Goal: Task Accomplishment & Management: Use online tool/utility

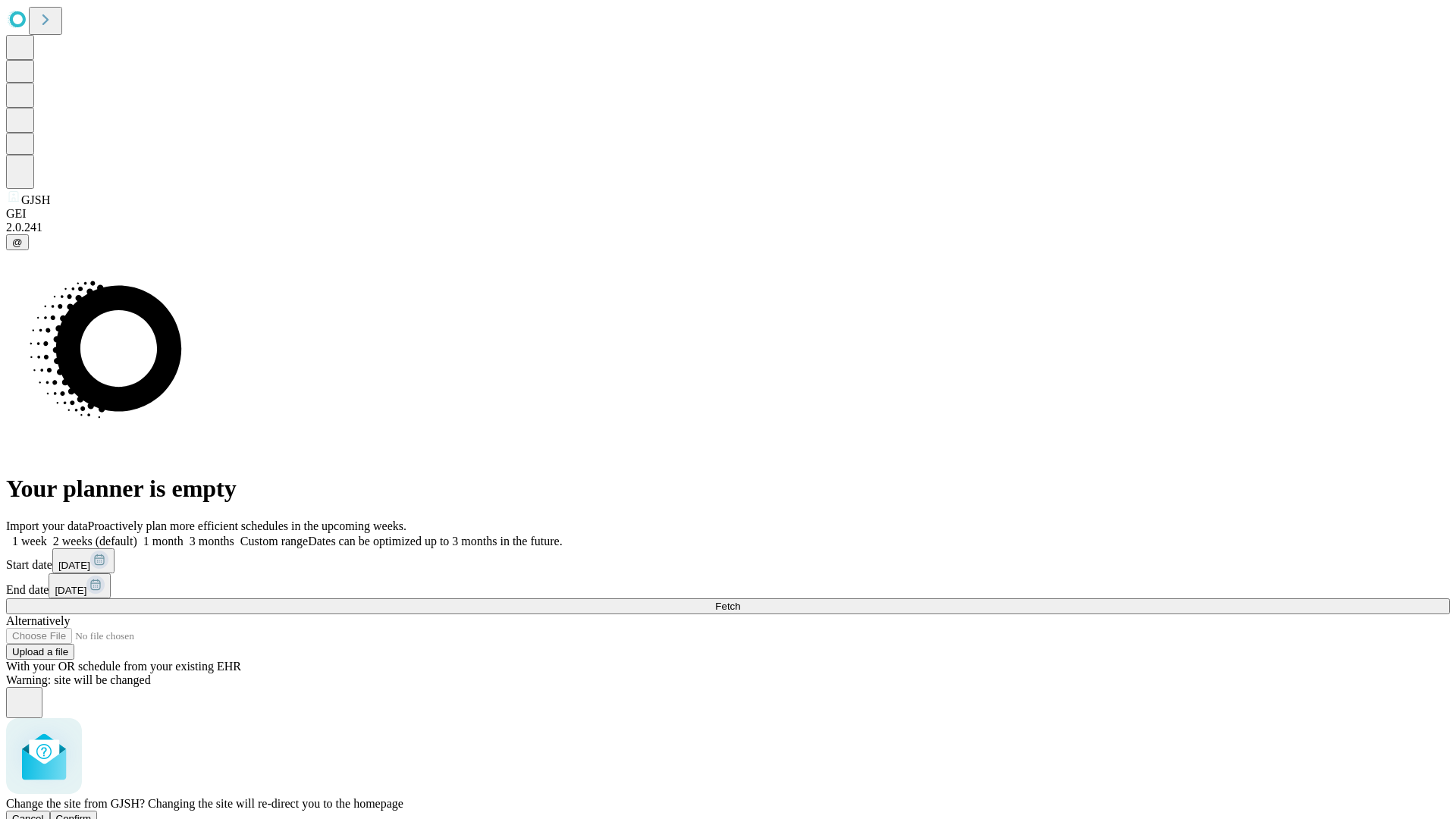
click at [91, 813] on span "Confirm" at bounding box center [74, 819] width 35 height 12
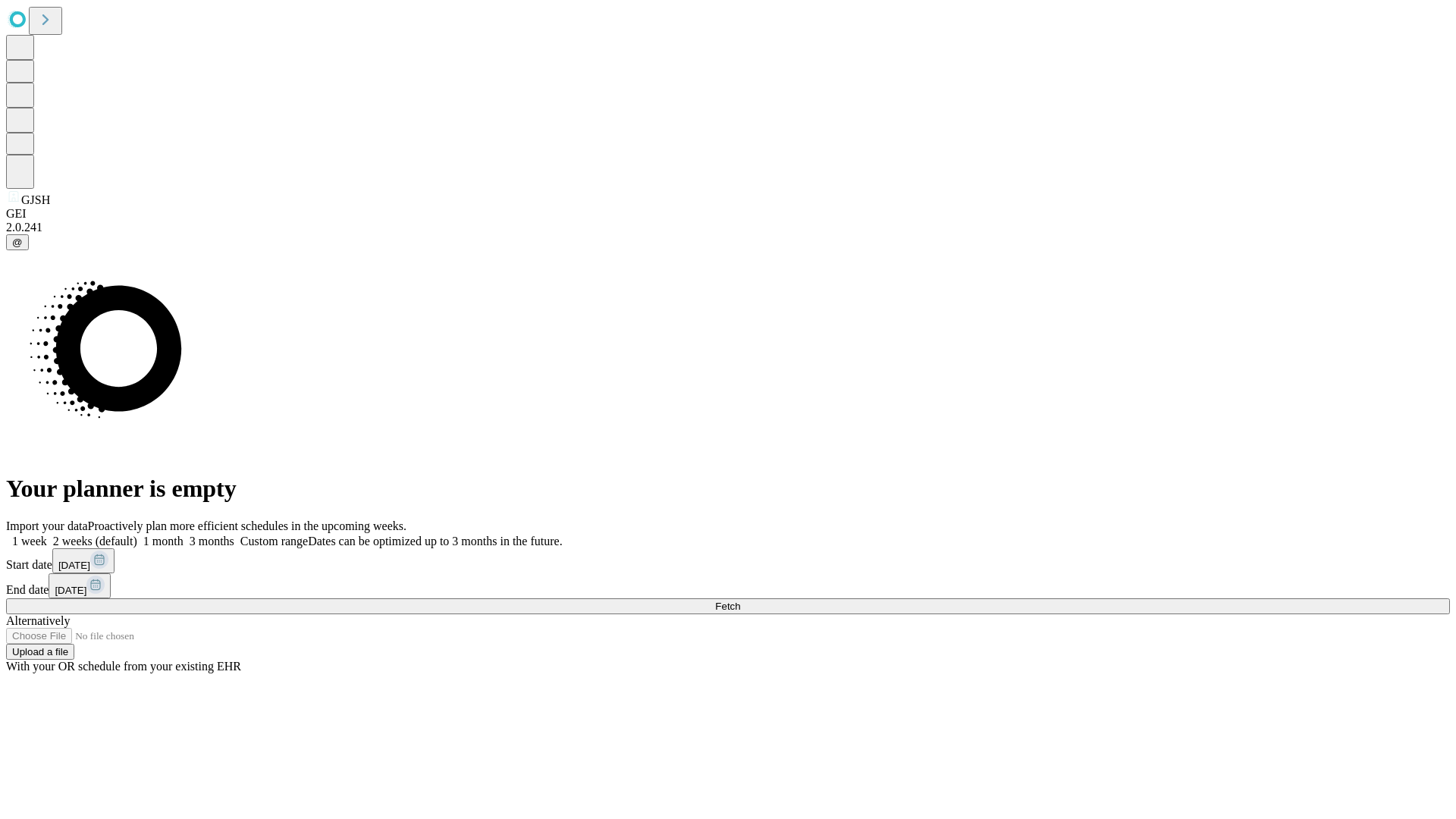
click at [137, 535] on label "2 weeks (default)" at bounding box center [92, 541] width 90 height 13
click at [740, 601] on span "Fetch" at bounding box center [728, 607] width 25 height 12
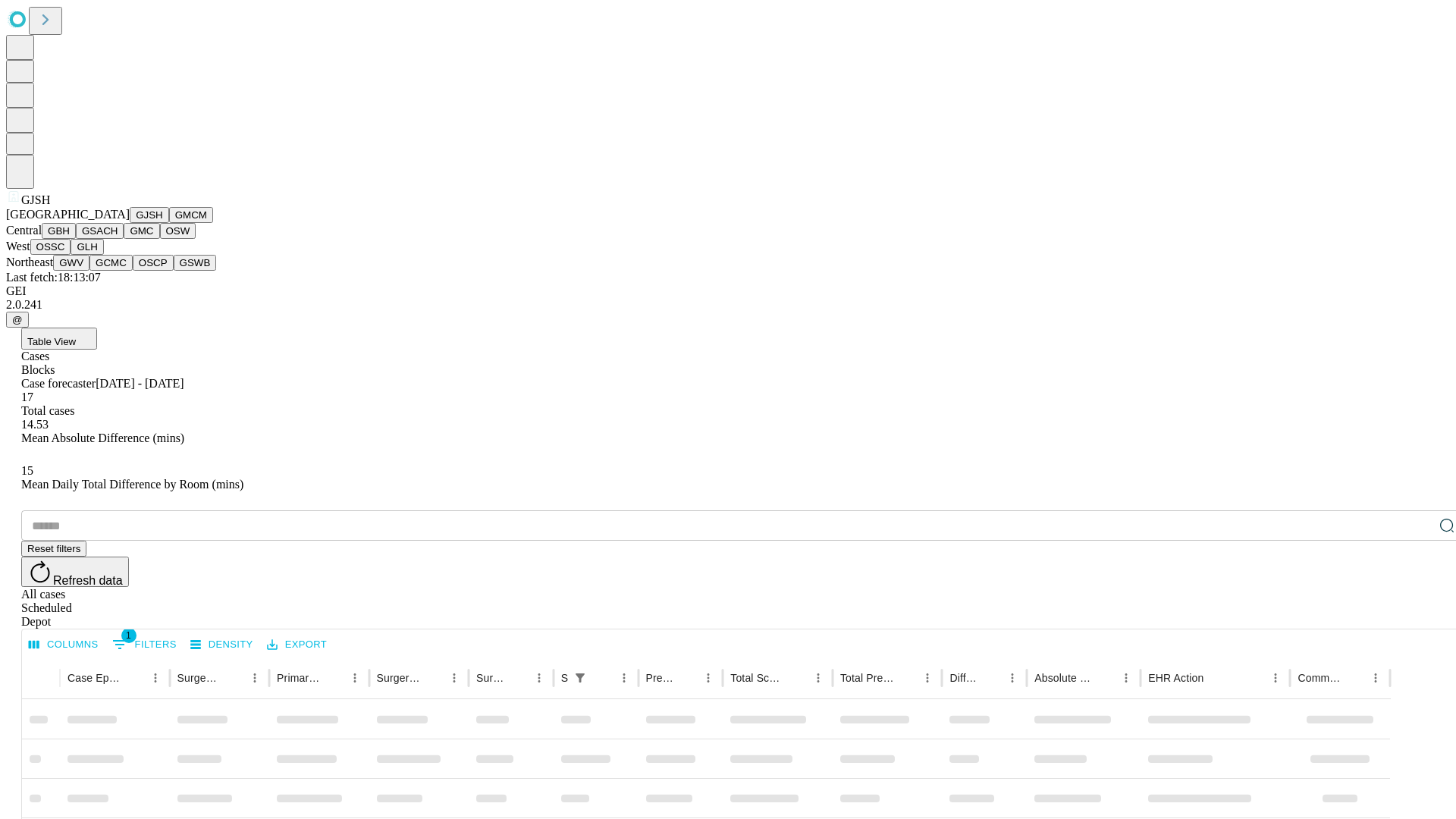
click at [169, 223] on button "GMCM" at bounding box center [190, 215] width 44 height 16
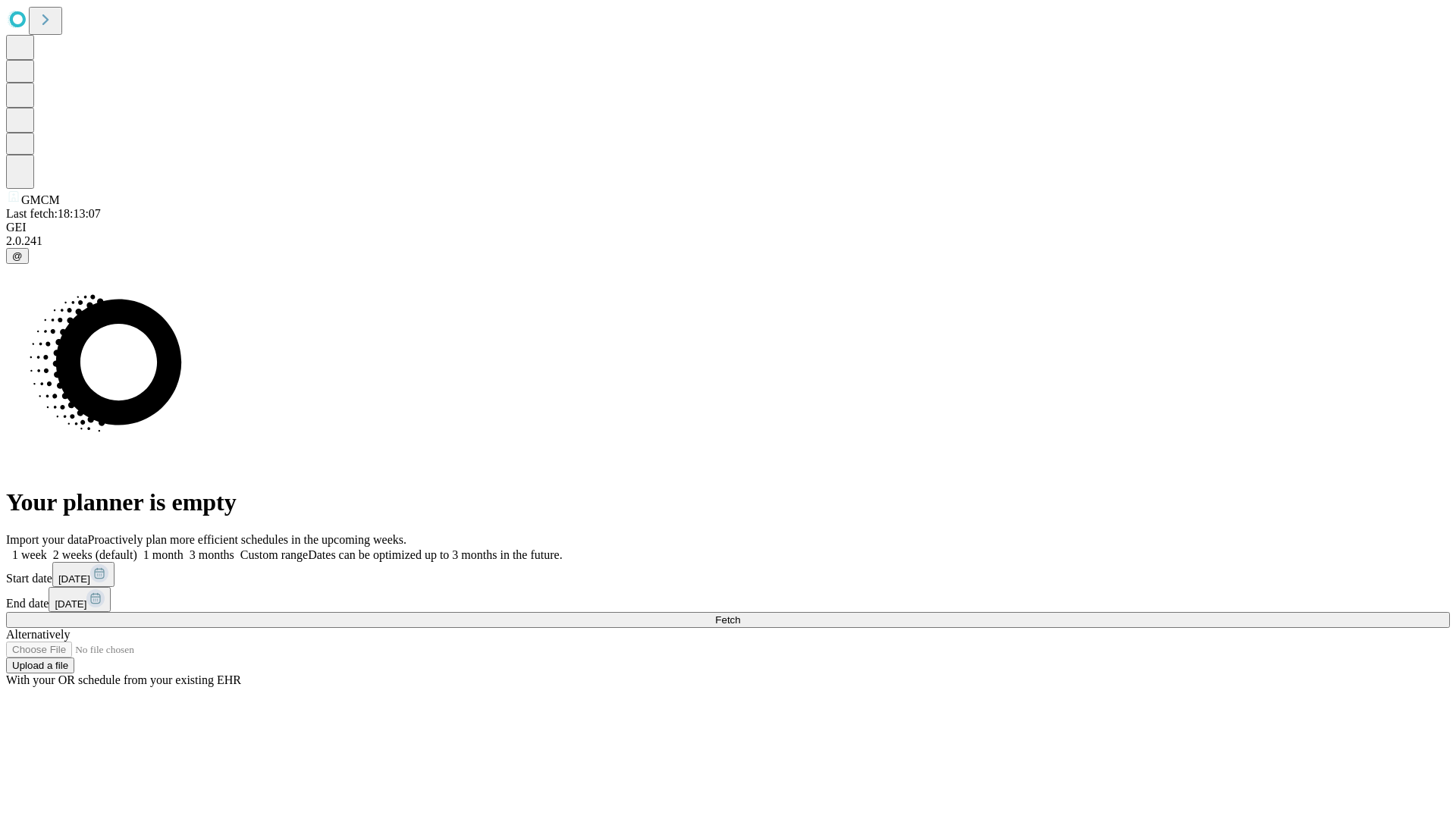
click at [137, 549] on label "2 weeks (default)" at bounding box center [92, 555] width 90 height 13
click at [740, 615] on span "Fetch" at bounding box center [728, 621] width 25 height 12
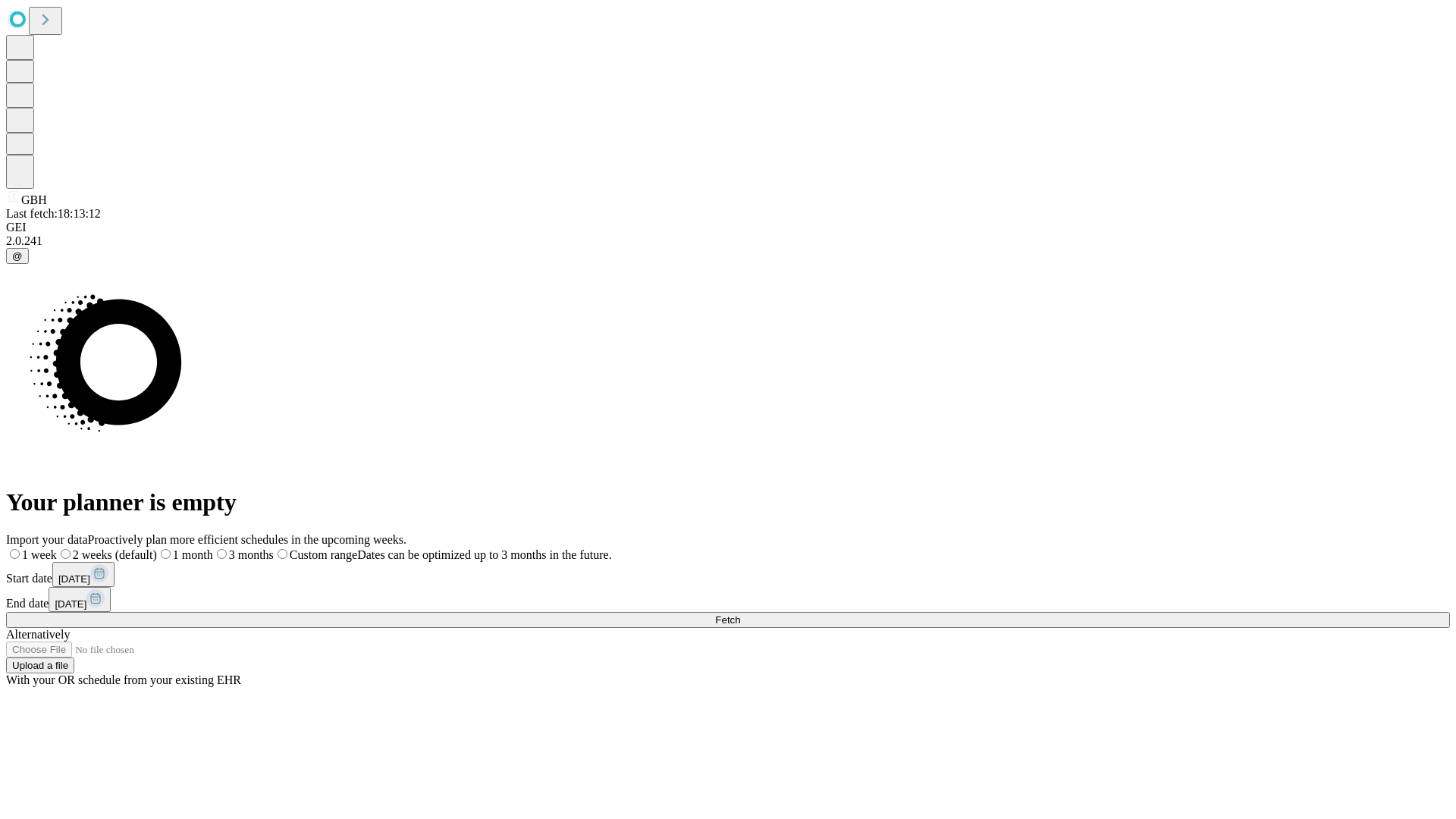
click at [157, 549] on label "2 weeks (default)" at bounding box center [107, 555] width 100 height 13
click at [740, 615] on span "Fetch" at bounding box center [728, 621] width 25 height 12
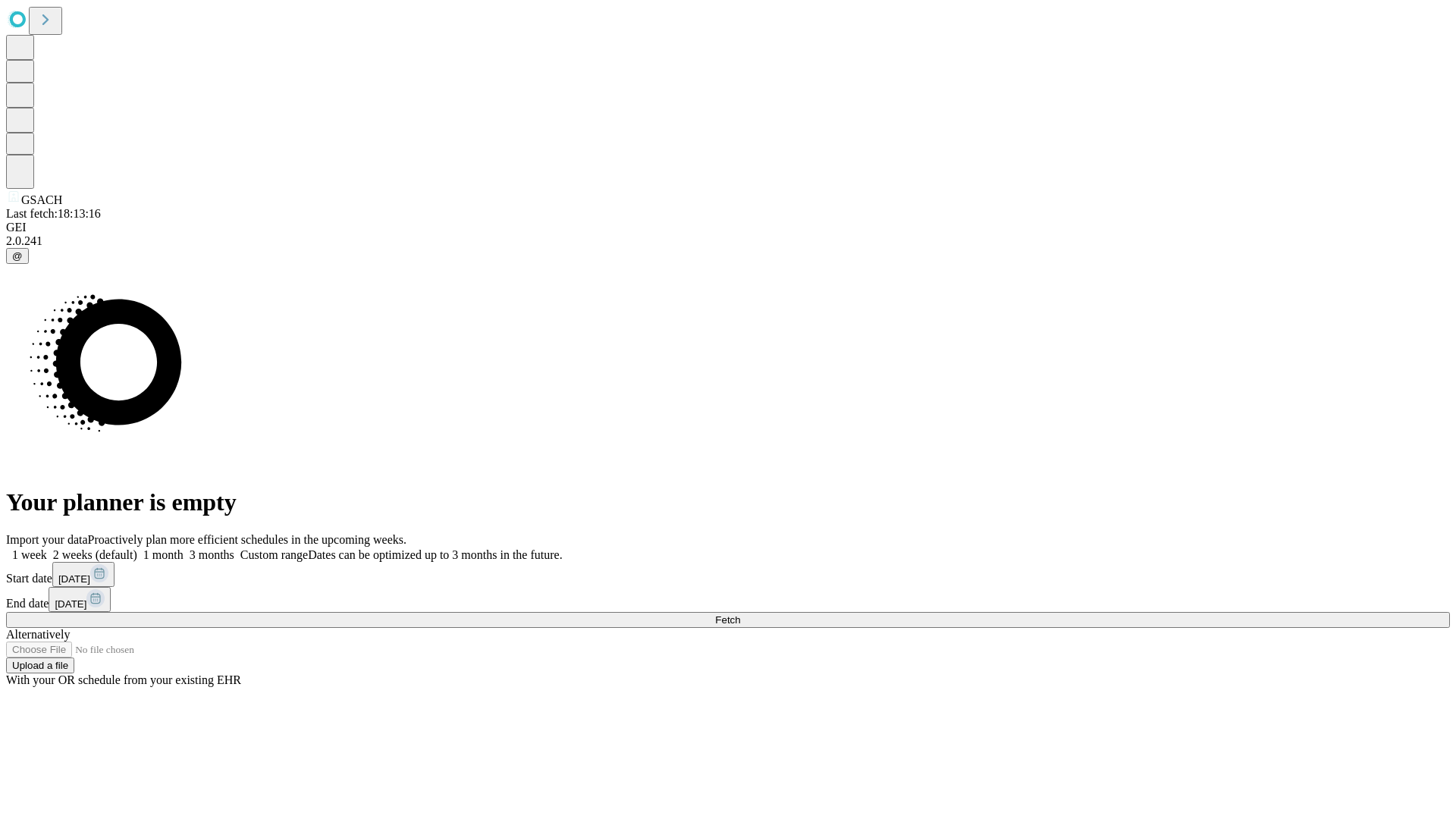
click at [137, 549] on label "2 weeks (default)" at bounding box center [92, 555] width 90 height 13
click at [740, 615] on span "Fetch" at bounding box center [728, 621] width 25 height 12
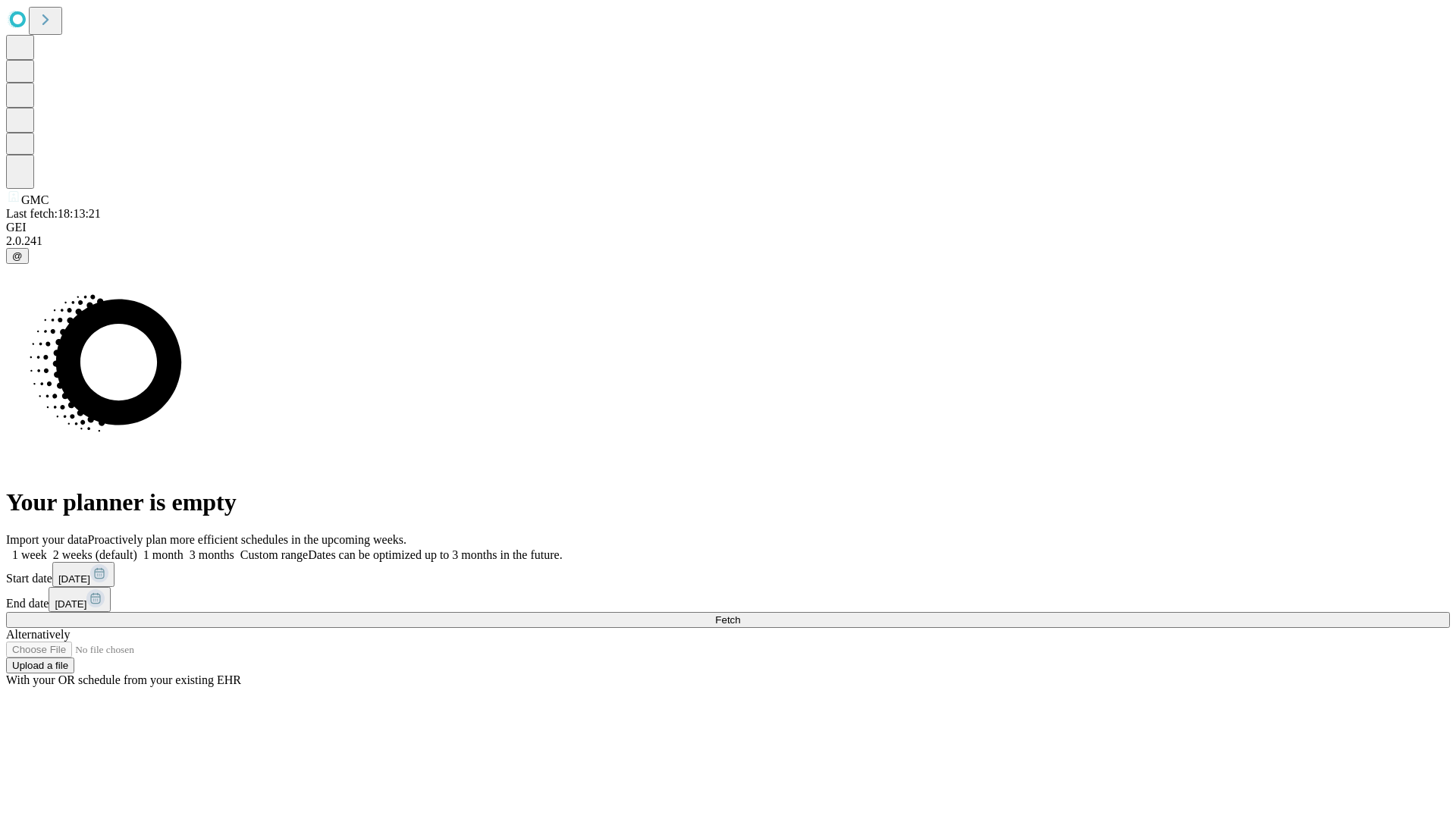
click at [137, 549] on label "2 weeks (default)" at bounding box center [92, 555] width 90 height 13
click at [740, 615] on span "Fetch" at bounding box center [728, 621] width 25 height 12
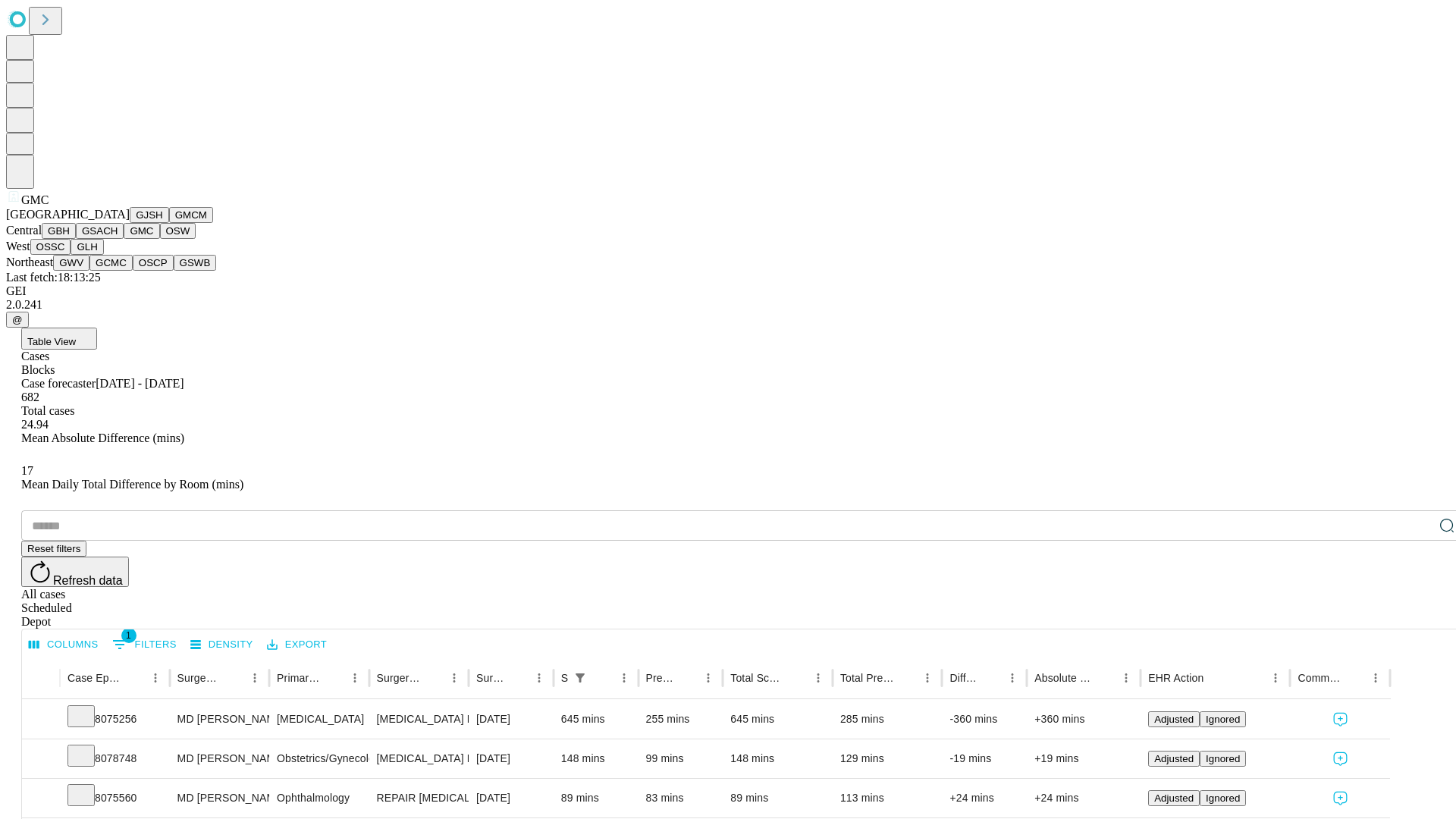
click at [160, 239] on button "OSW" at bounding box center [178, 231] width 36 height 16
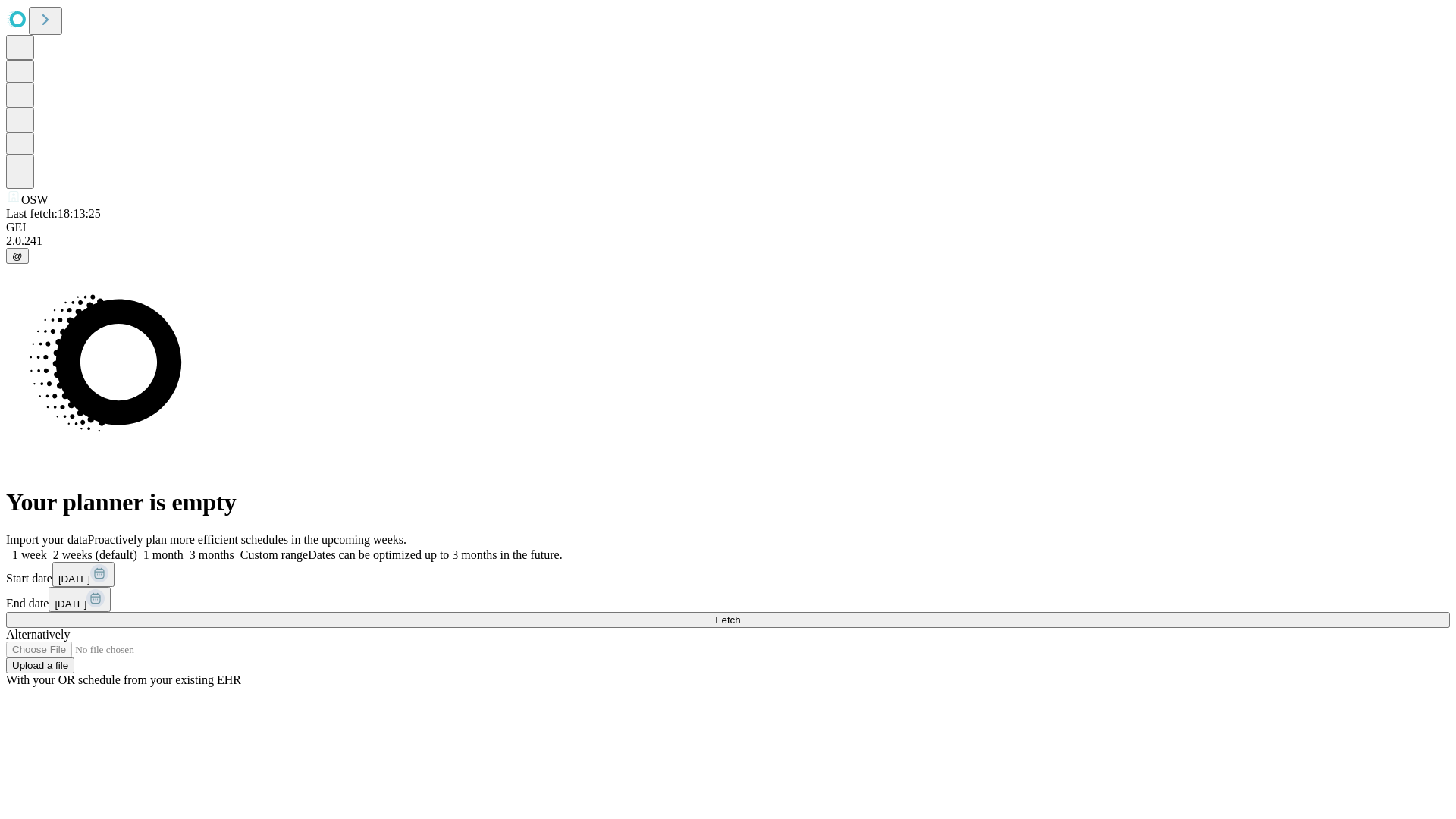
click at [137, 549] on label "2 weeks (default)" at bounding box center [92, 555] width 90 height 13
click at [740, 615] on span "Fetch" at bounding box center [728, 621] width 25 height 12
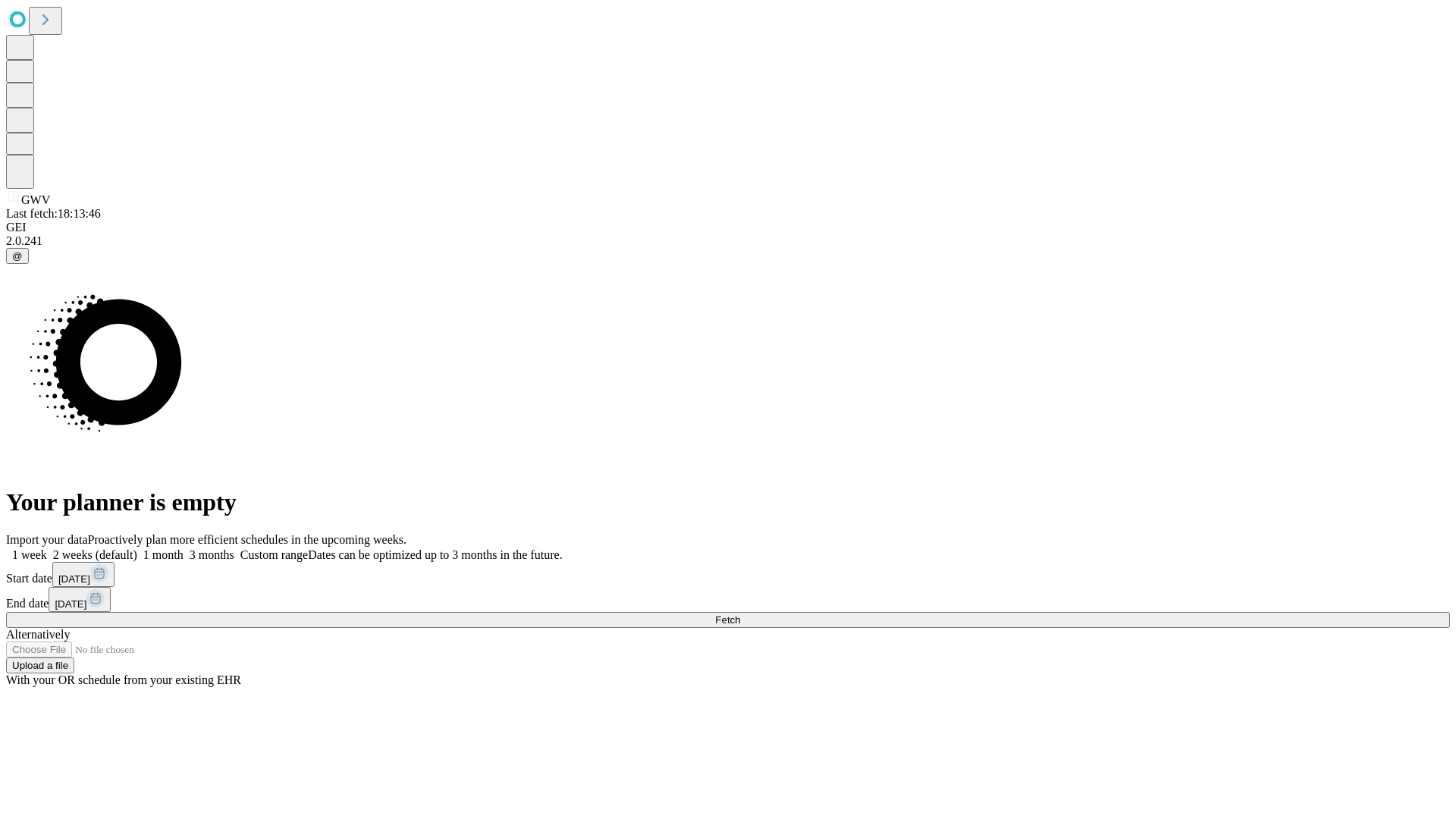
click at [137, 549] on label "2 weeks (default)" at bounding box center [92, 555] width 90 height 13
click at [740, 615] on span "Fetch" at bounding box center [728, 621] width 25 height 12
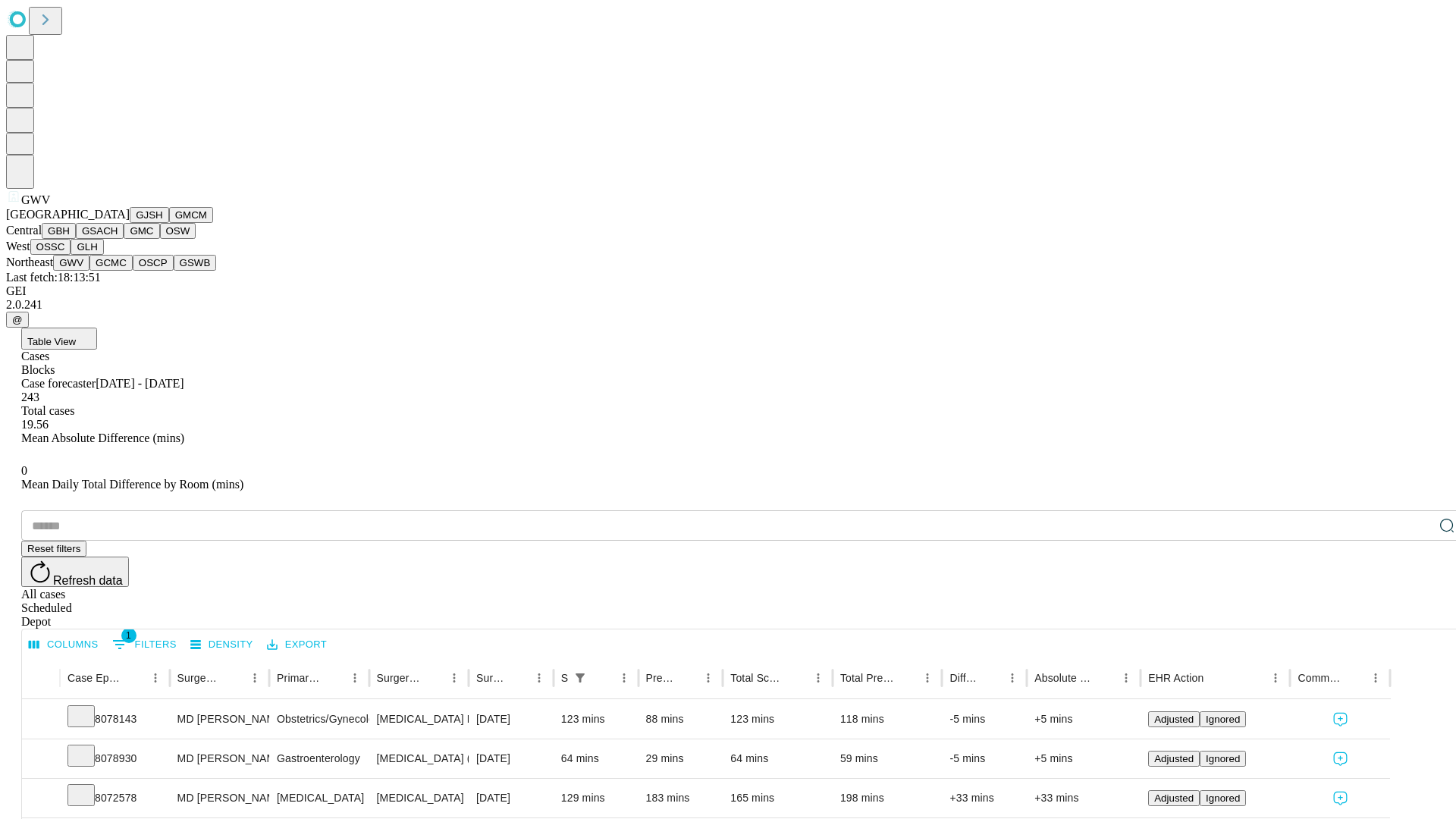
click at [118, 271] on button "GCMC" at bounding box center [111, 263] width 43 height 16
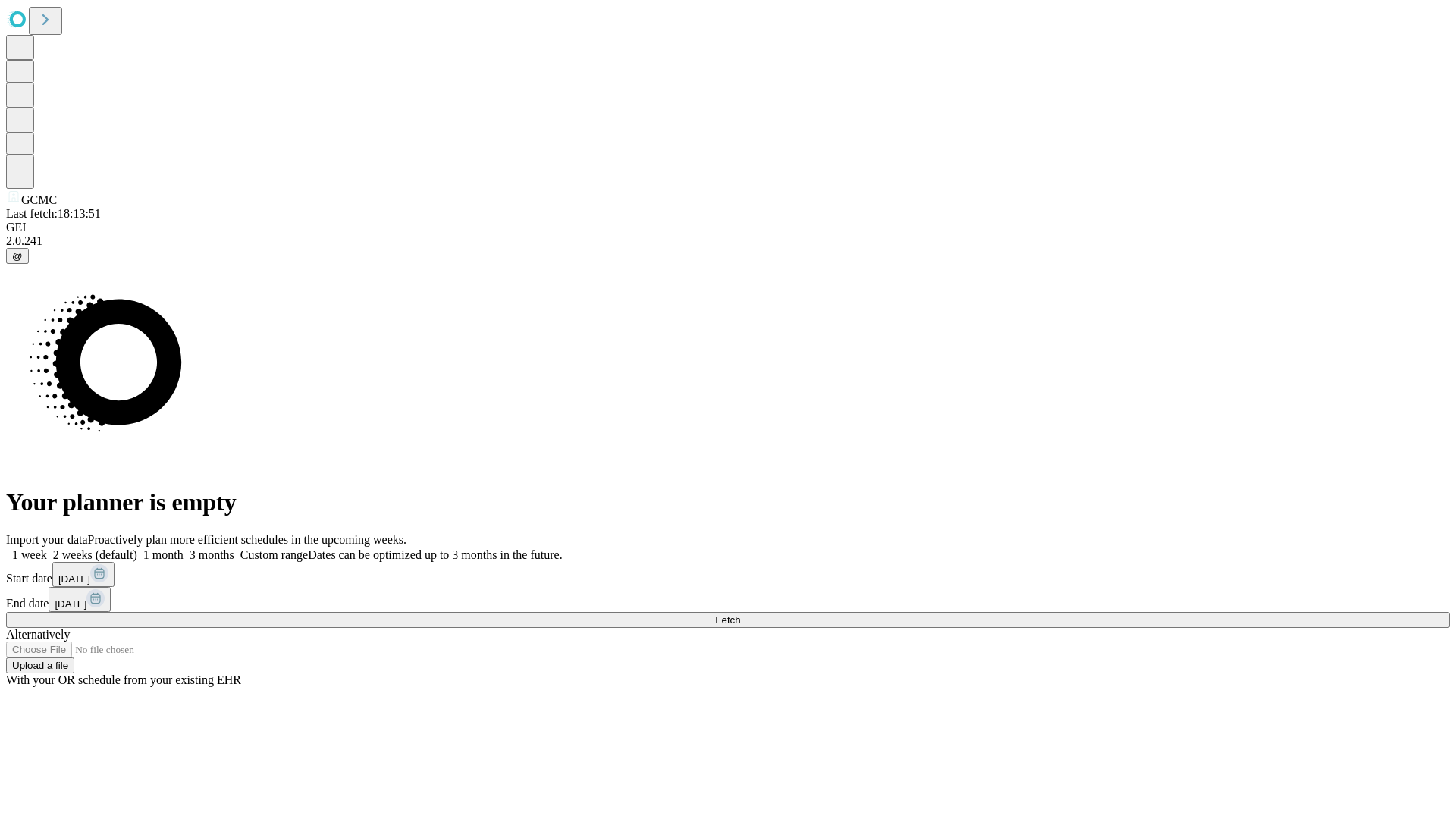
click at [137, 549] on label "2 weeks (default)" at bounding box center [92, 555] width 90 height 13
click at [740, 615] on span "Fetch" at bounding box center [728, 621] width 25 height 12
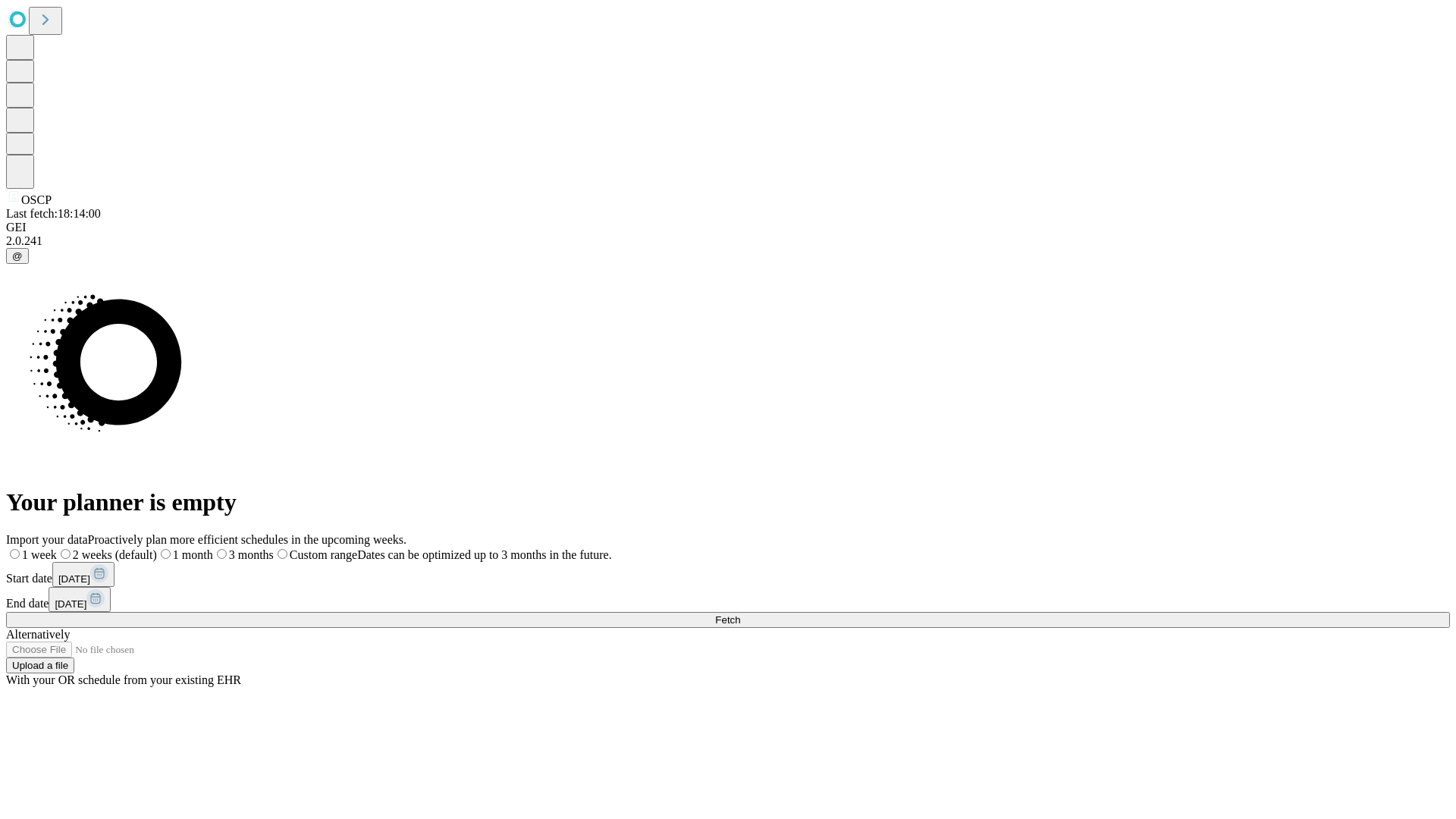
click at [157, 549] on label "2 weeks (default)" at bounding box center [107, 555] width 100 height 13
click at [740, 615] on span "Fetch" at bounding box center [728, 621] width 25 height 12
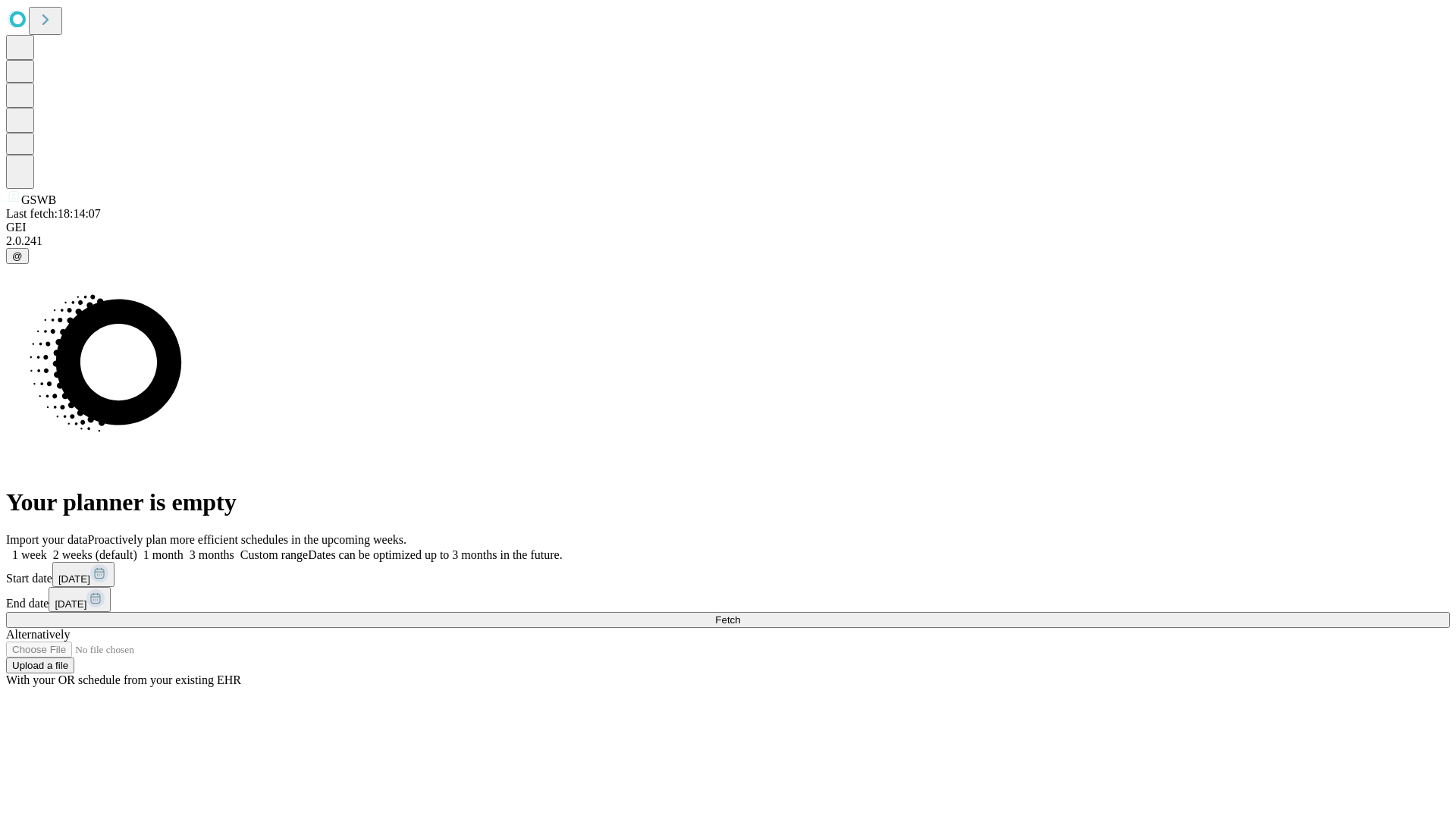
click at [137, 549] on label "2 weeks (default)" at bounding box center [92, 555] width 90 height 13
click at [740, 615] on span "Fetch" at bounding box center [728, 621] width 25 height 12
